Goal: Task Accomplishment & Management: Manage account settings

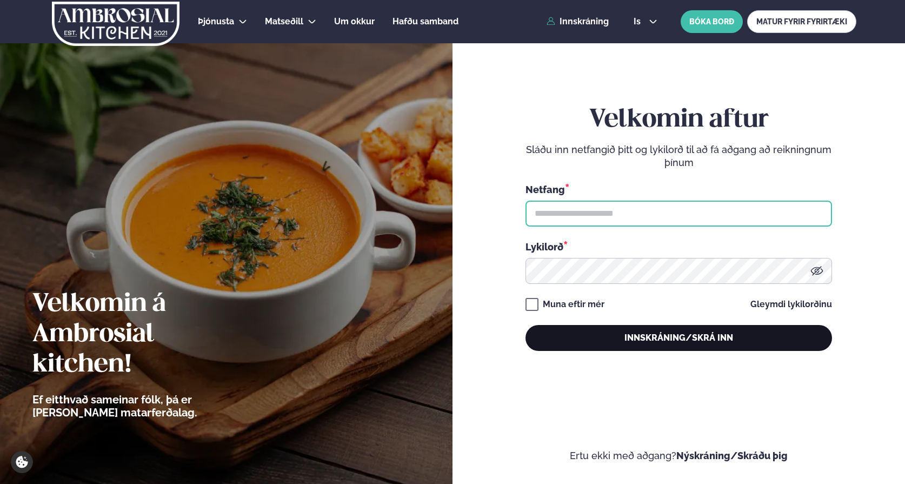
type input "**********"
click at [611, 331] on button "Innskráning/Skrá inn" at bounding box center [679, 338] width 307 height 26
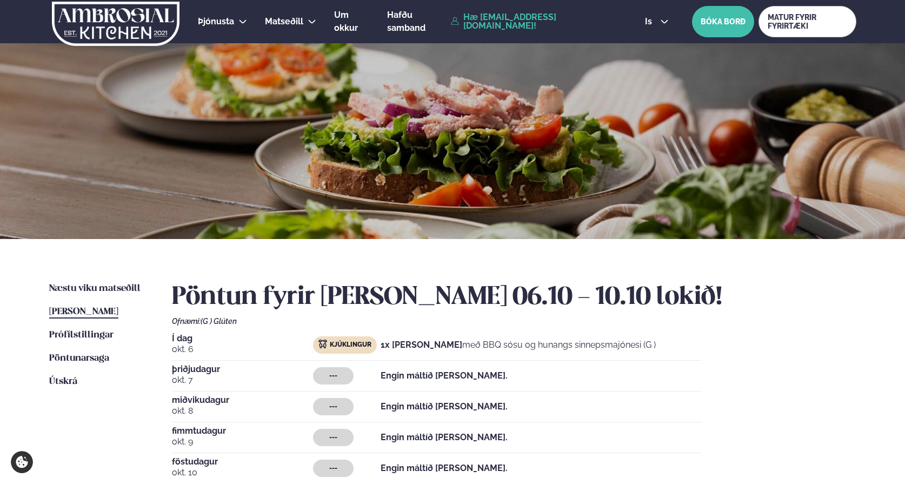
click at [194, 377] on span "okt. 7" at bounding box center [243, 380] width 142 height 13
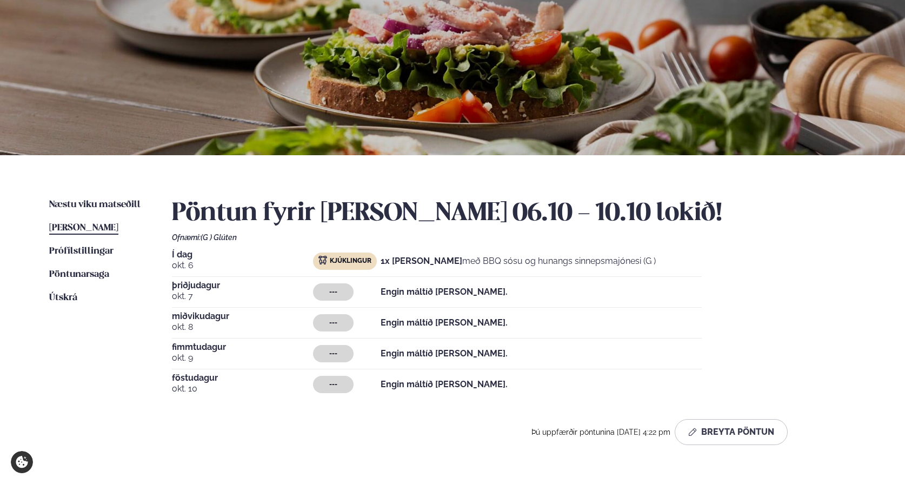
scroll to position [101, 0]
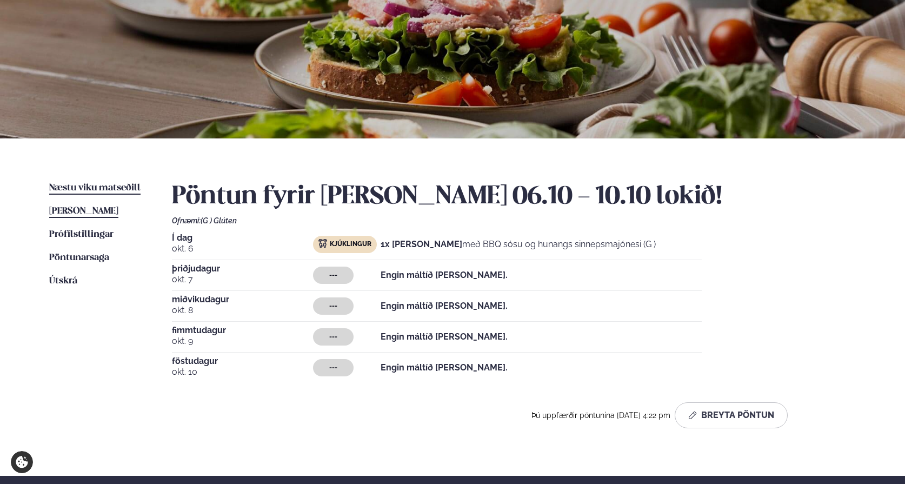
click at [90, 189] on span "Næstu viku matseðill" at bounding box center [94, 187] width 91 height 9
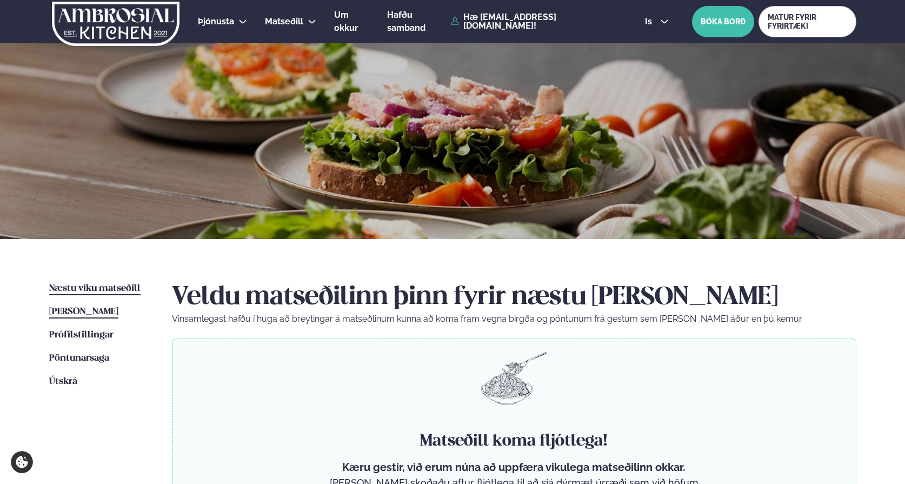
click at [83, 314] on span "[PERSON_NAME]" at bounding box center [83, 311] width 69 height 9
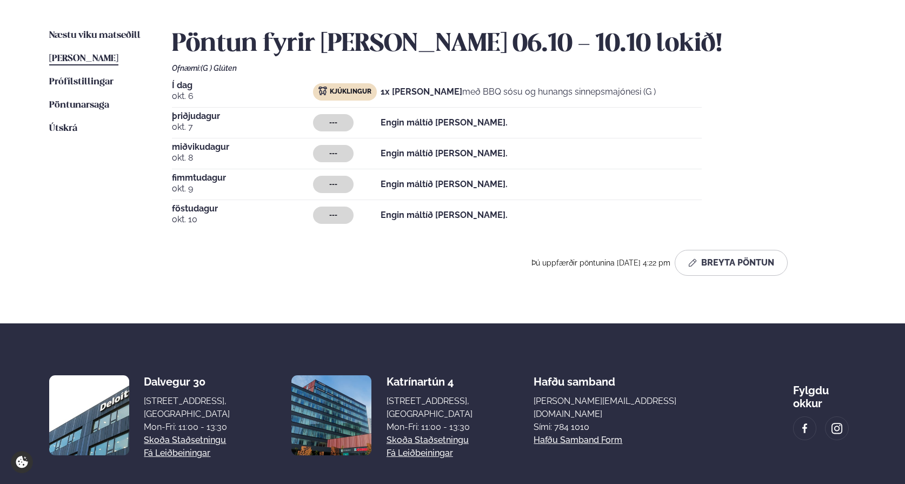
scroll to position [229, 0]
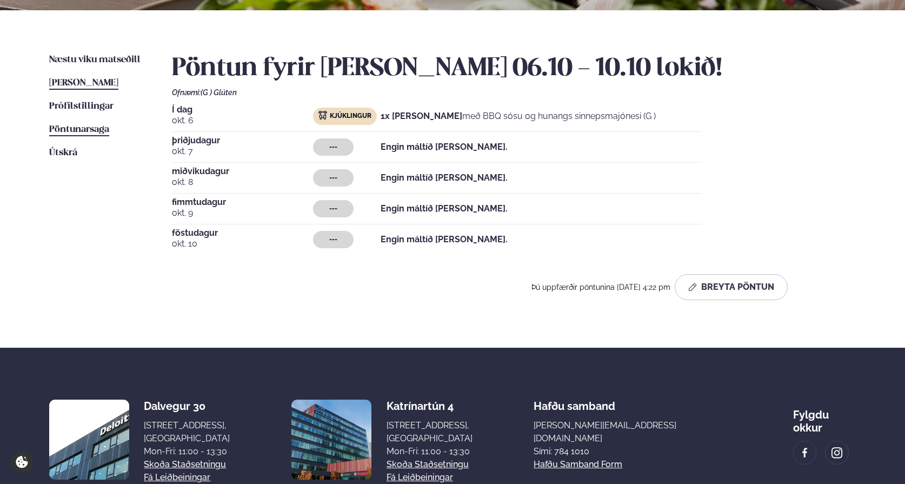
click at [87, 128] on span "Pöntunarsaga" at bounding box center [79, 129] width 60 height 9
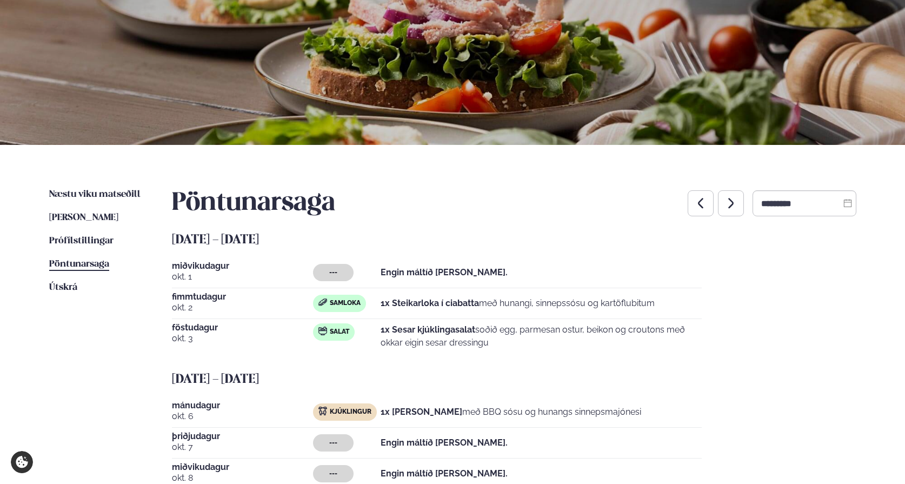
scroll to position [139, 0]
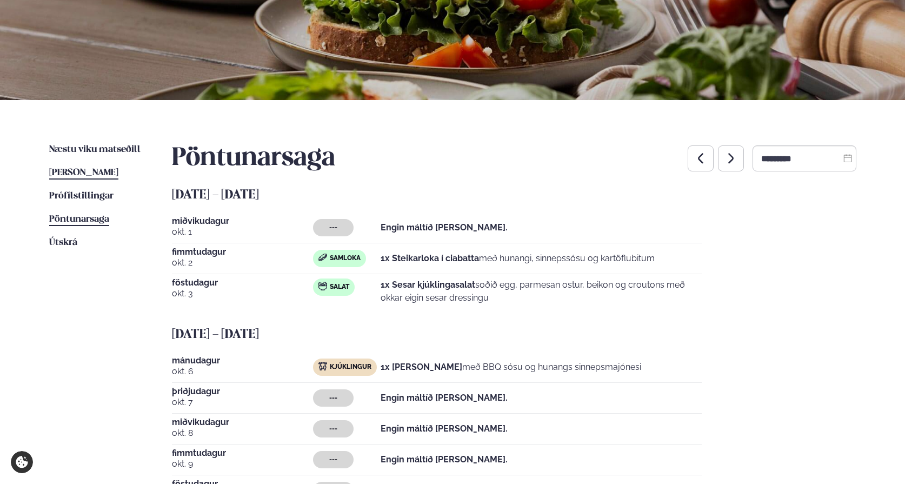
click at [81, 169] on span "[PERSON_NAME]" at bounding box center [83, 172] width 69 height 9
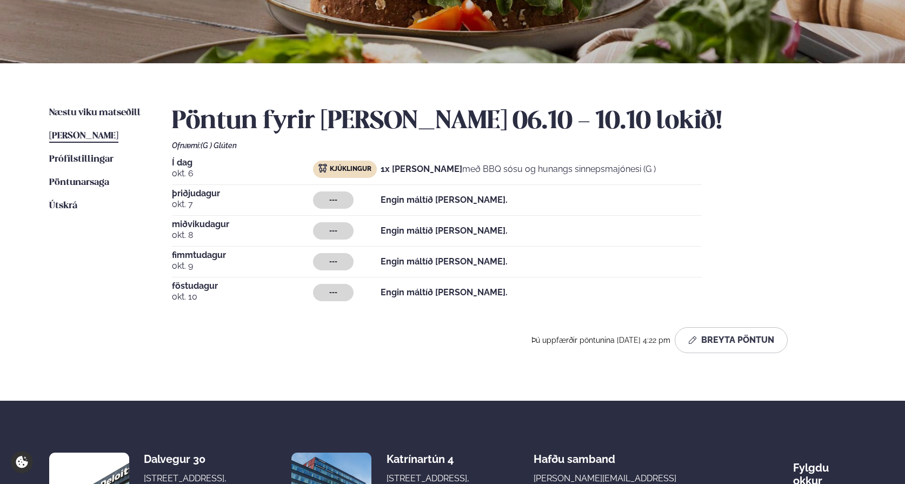
scroll to position [240, 0]
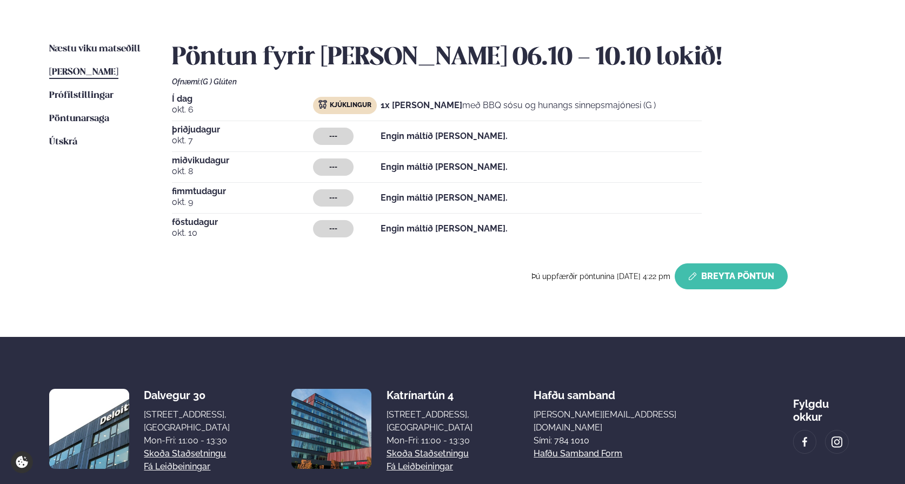
click at [748, 271] on button "Breyta Pöntun" at bounding box center [731, 276] width 113 height 26
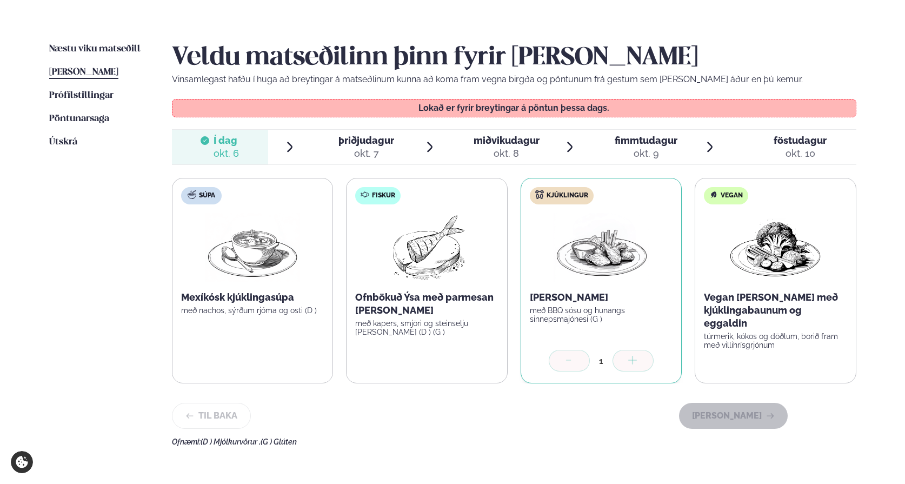
click at [368, 150] on div "okt. 7" at bounding box center [367, 153] width 56 height 13
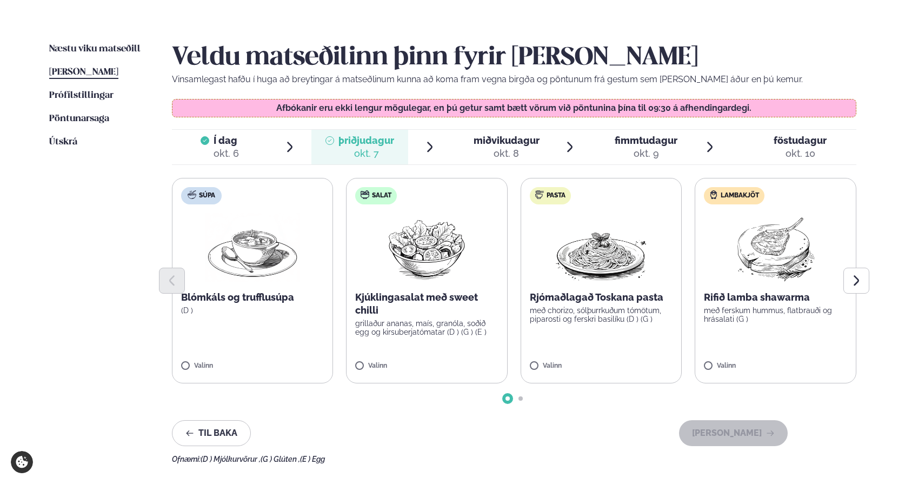
click at [425, 266] on img at bounding box center [427, 247] width 96 height 69
click at [733, 436] on button "[PERSON_NAME]" at bounding box center [733, 433] width 109 height 26
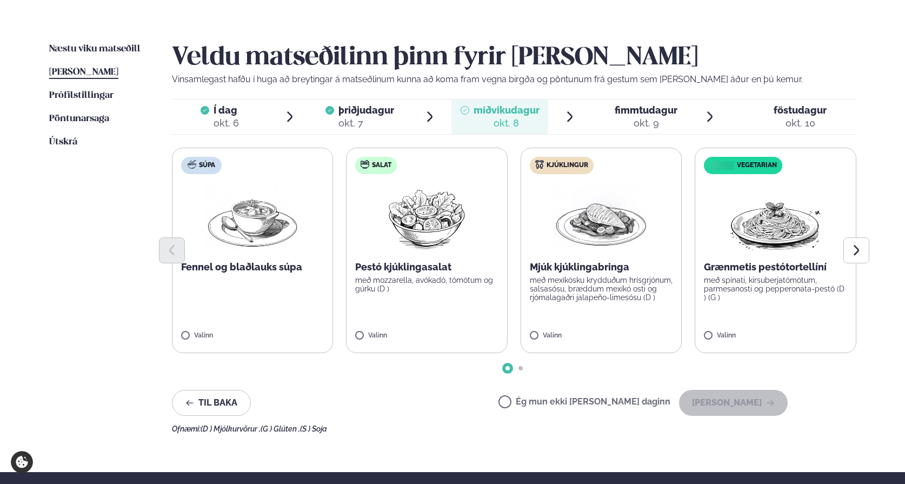
click at [88, 69] on span "[PERSON_NAME]" at bounding box center [83, 72] width 69 height 9
click at [77, 73] on span "[PERSON_NAME]" at bounding box center [83, 72] width 69 height 9
click at [204, 412] on button "Til baka" at bounding box center [211, 403] width 79 height 26
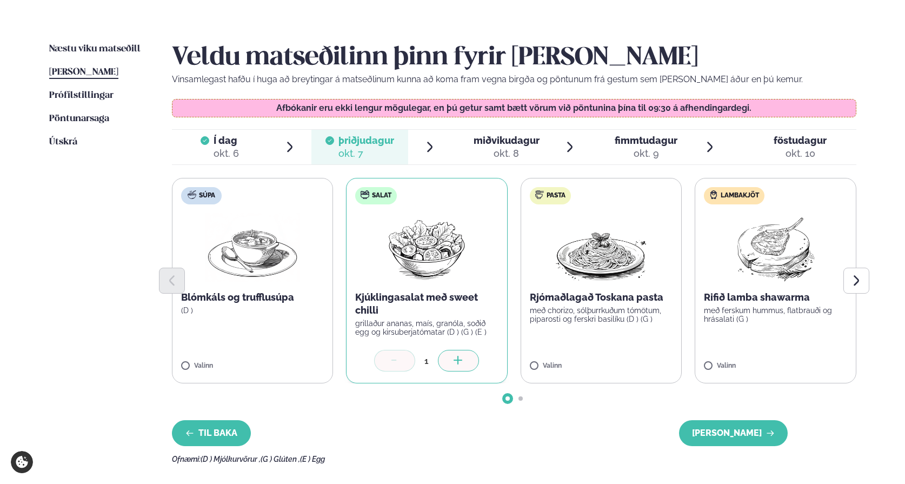
click at [204, 412] on div "Veldu matseðilinn þinn fyrir [PERSON_NAME] Vinsamlegast hafðu í huga að breytin…" at bounding box center [514, 253] width 685 height 421
click at [203, 448] on div "Veldu matseðilinn þinn fyrir [PERSON_NAME] Vinsamlegast hafðu í huga að breytin…" at bounding box center [514, 253] width 685 height 421
click at [203, 440] on button "Til baka" at bounding box center [211, 433] width 79 height 26
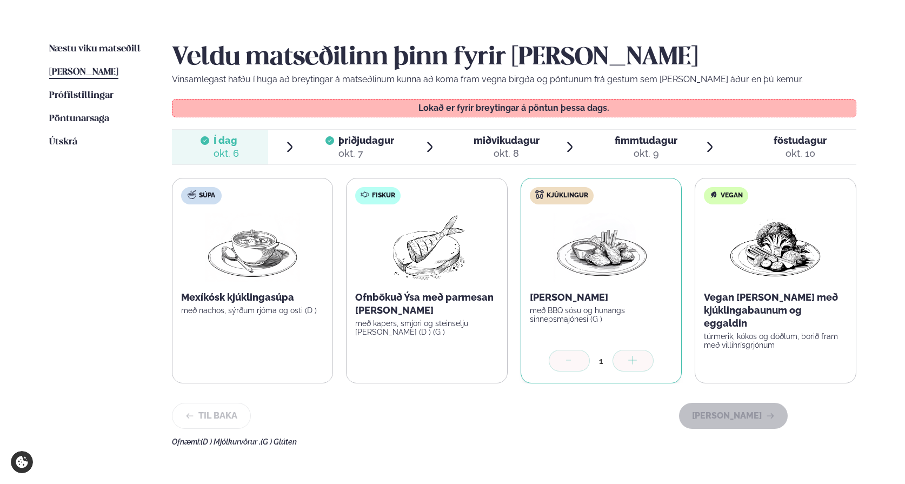
click at [203, 440] on span "(D ) Mjólkurvörur ," at bounding box center [231, 441] width 60 height 9
click at [101, 75] on span "[PERSON_NAME]" at bounding box center [83, 72] width 69 height 9
click at [83, 49] on span "Næstu viku matseðill" at bounding box center [94, 48] width 91 height 9
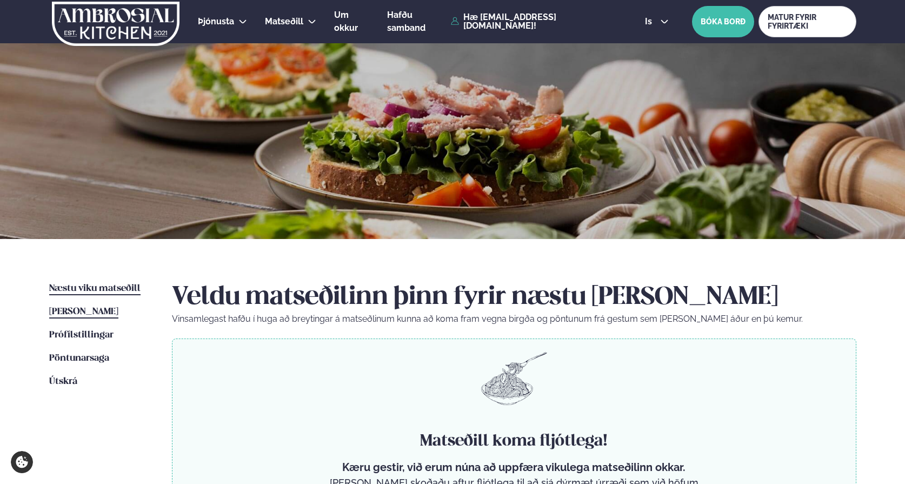
click at [96, 313] on span "[PERSON_NAME]" at bounding box center [83, 311] width 69 height 9
